Goal: Find specific page/section: Find specific page/section

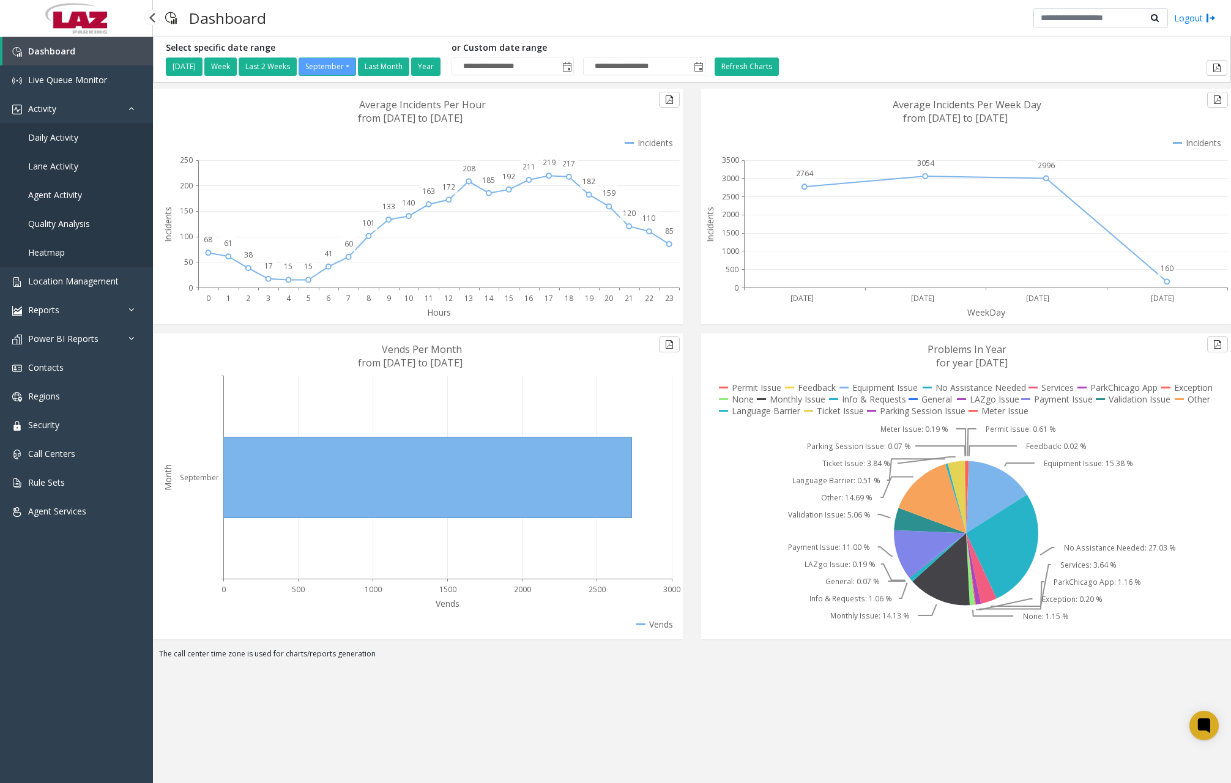
click at [69, 141] on span "Daily Activity" at bounding box center [53, 138] width 50 height 12
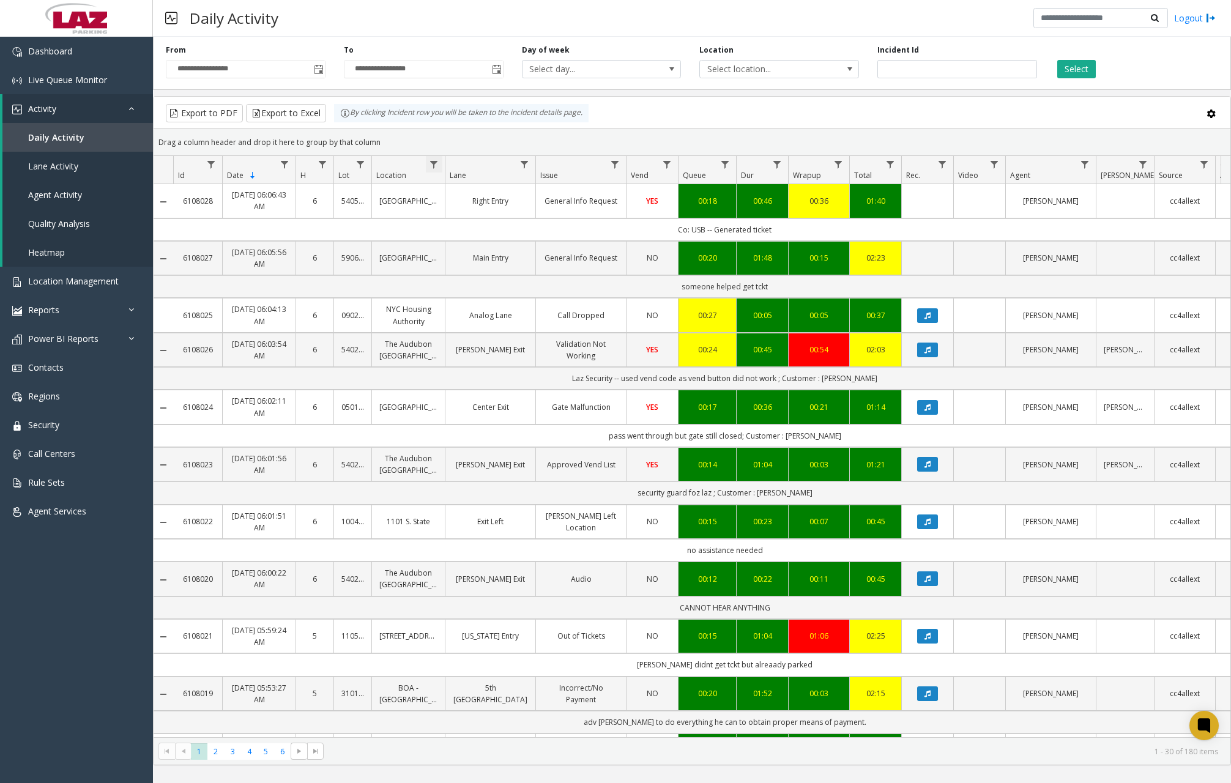
click at [431, 168] on span "Data table" at bounding box center [434, 165] width 10 height 10
click at [481, 217] on input "Location Filter" at bounding box center [487, 217] width 104 height 21
type input "*******"
click button "Filter" at bounding box center [514, 331] width 50 height 27
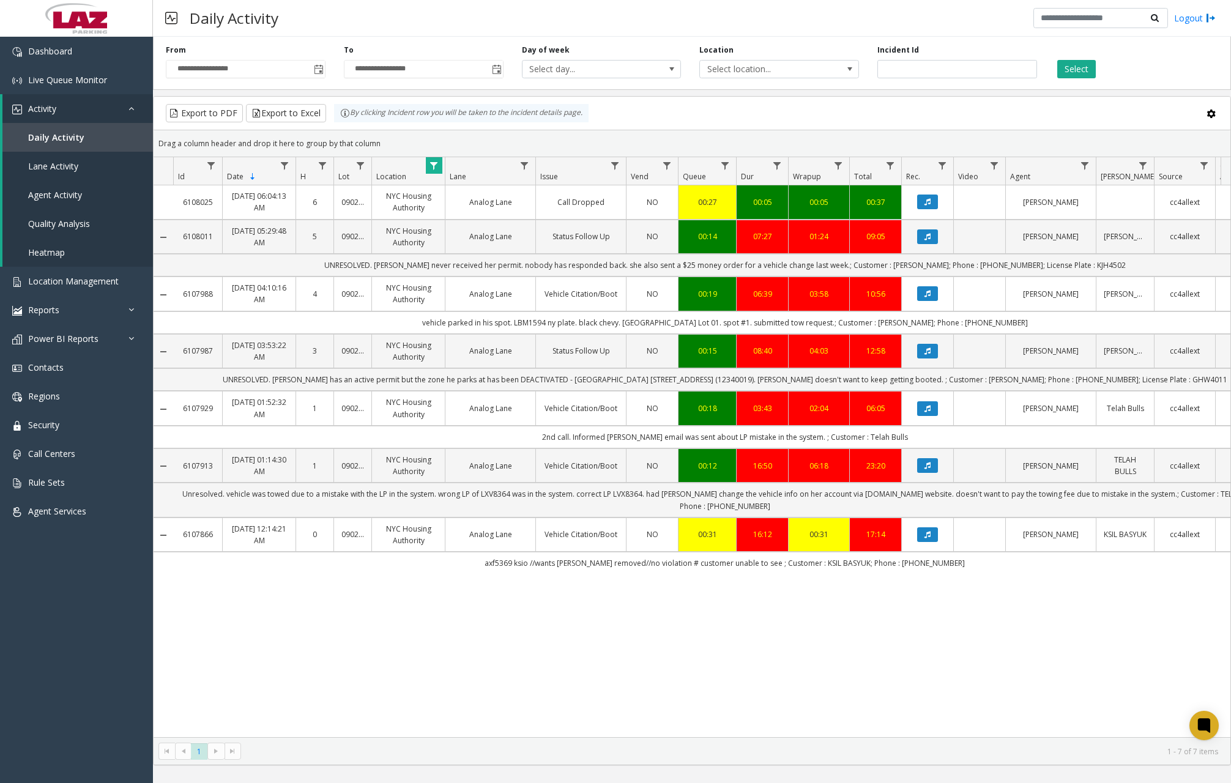
click at [576, 21] on div "Daily Activity Logout" at bounding box center [692, 18] width 1078 height 37
click at [617, 13] on div "Daily Activity Logout" at bounding box center [692, 18] width 1078 height 37
click at [74, 48] on link "Dashboard" at bounding box center [76, 51] width 153 height 29
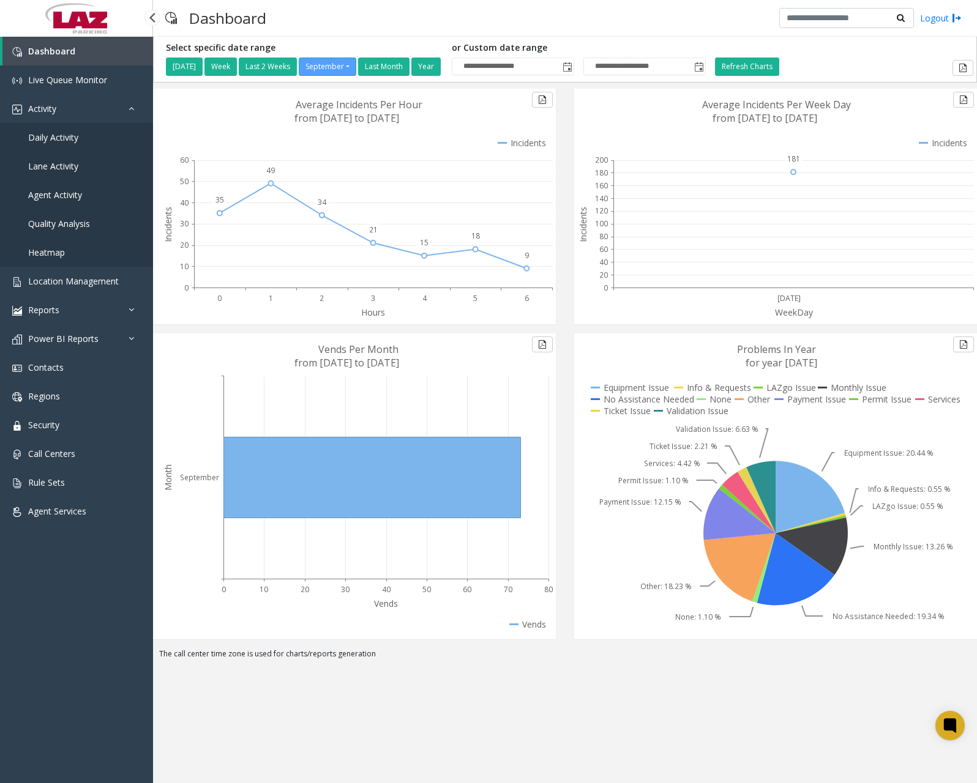
click at [66, 133] on span "Daily Activity" at bounding box center [53, 138] width 50 height 12
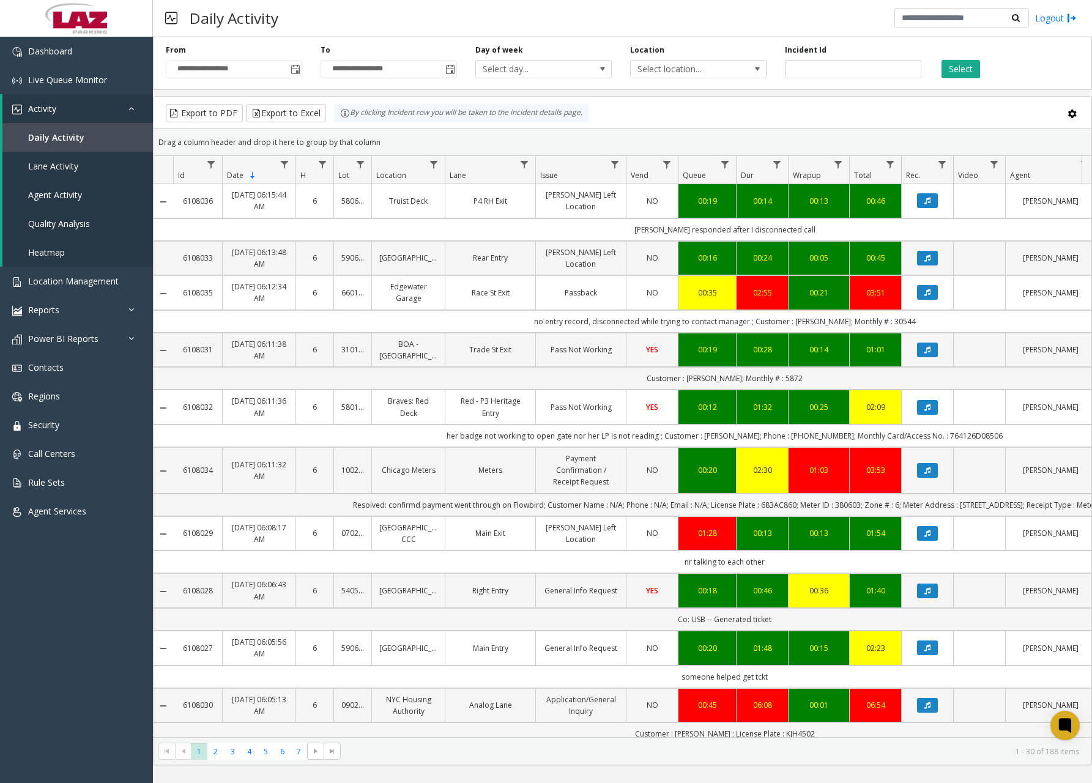
click at [442, 166] on th "Location" at bounding box center [407, 170] width 73 height 28
click at [439, 166] on span "Data table" at bounding box center [434, 165] width 10 height 10
click at [485, 212] on input "Location Filter" at bounding box center [487, 217] width 104 height 21
type input "******"
click at [508, 329] on button "Filter" at bounding box center [514, 331] width 50 height 27
